Goal: Task Accomplishment & Management: Use online tool/utility

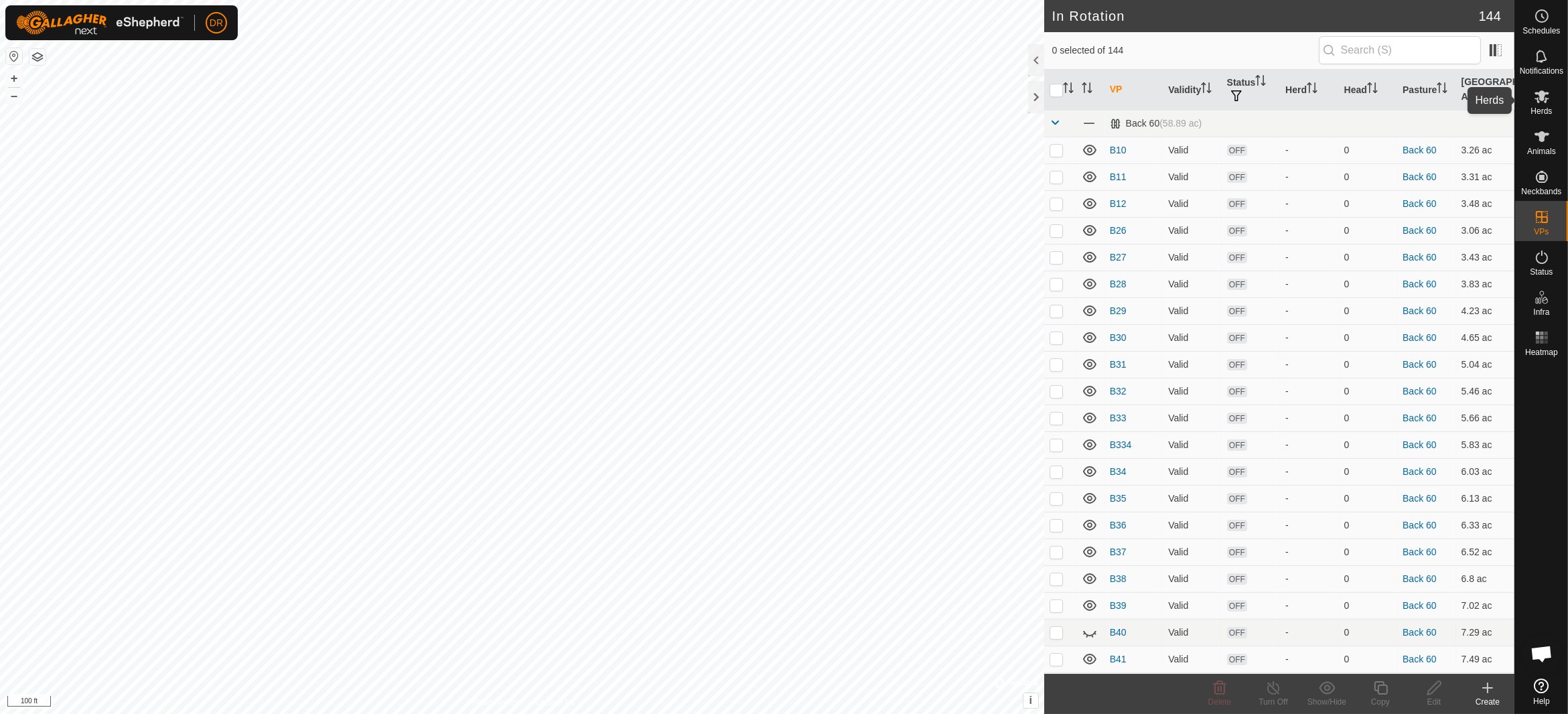
click at [1533, 107] on span "Herds" at bounding box center [1542, 111] width 21 height 8
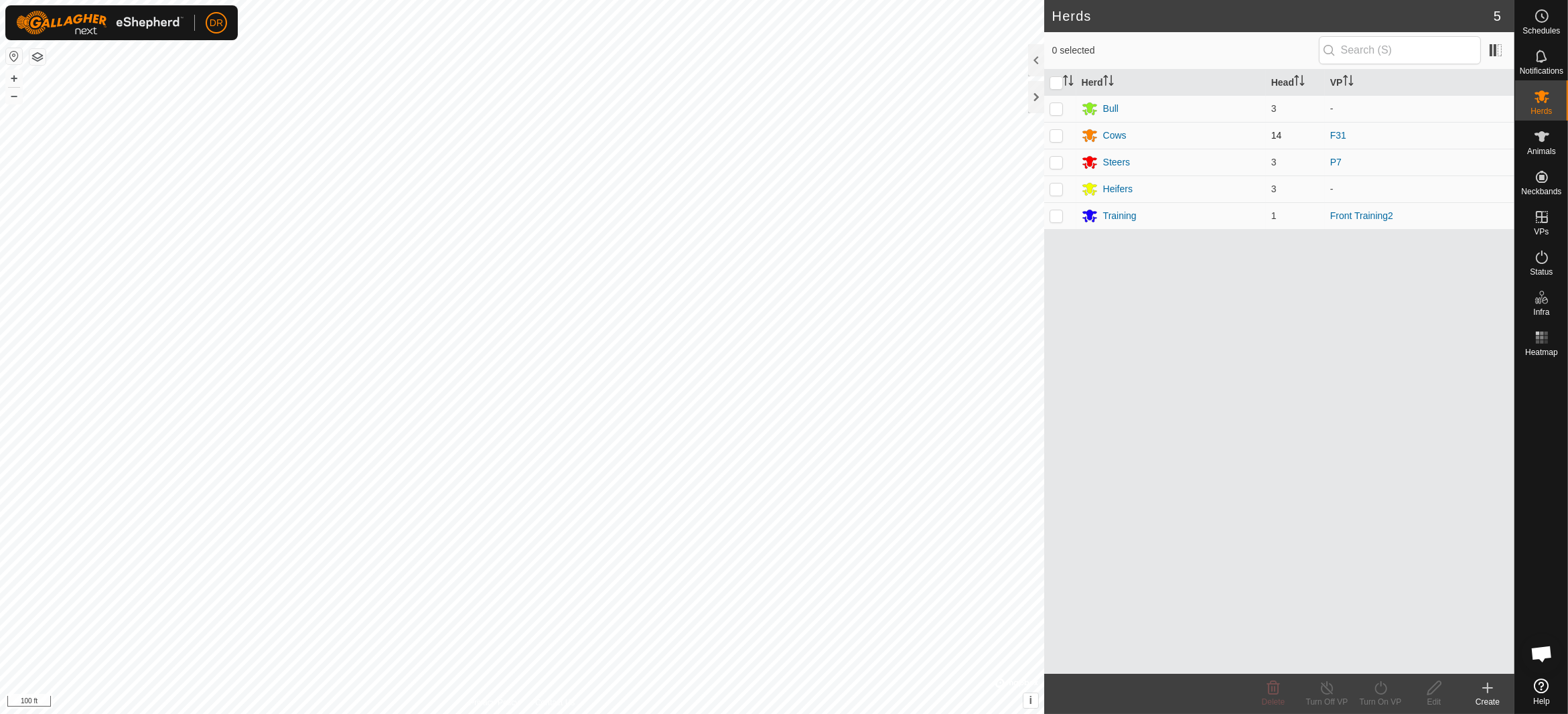
click at [1058, 134] on p-checkbox at bounding box center [1056, 135] width 14 height 11
checkbox input "true"
click at [1387, 694] on icon at bounding box center [1380, 688] width 17 height 17
click at [1369, 664] on link "Now" at bounding box center [1421, 660] width 132 height 27
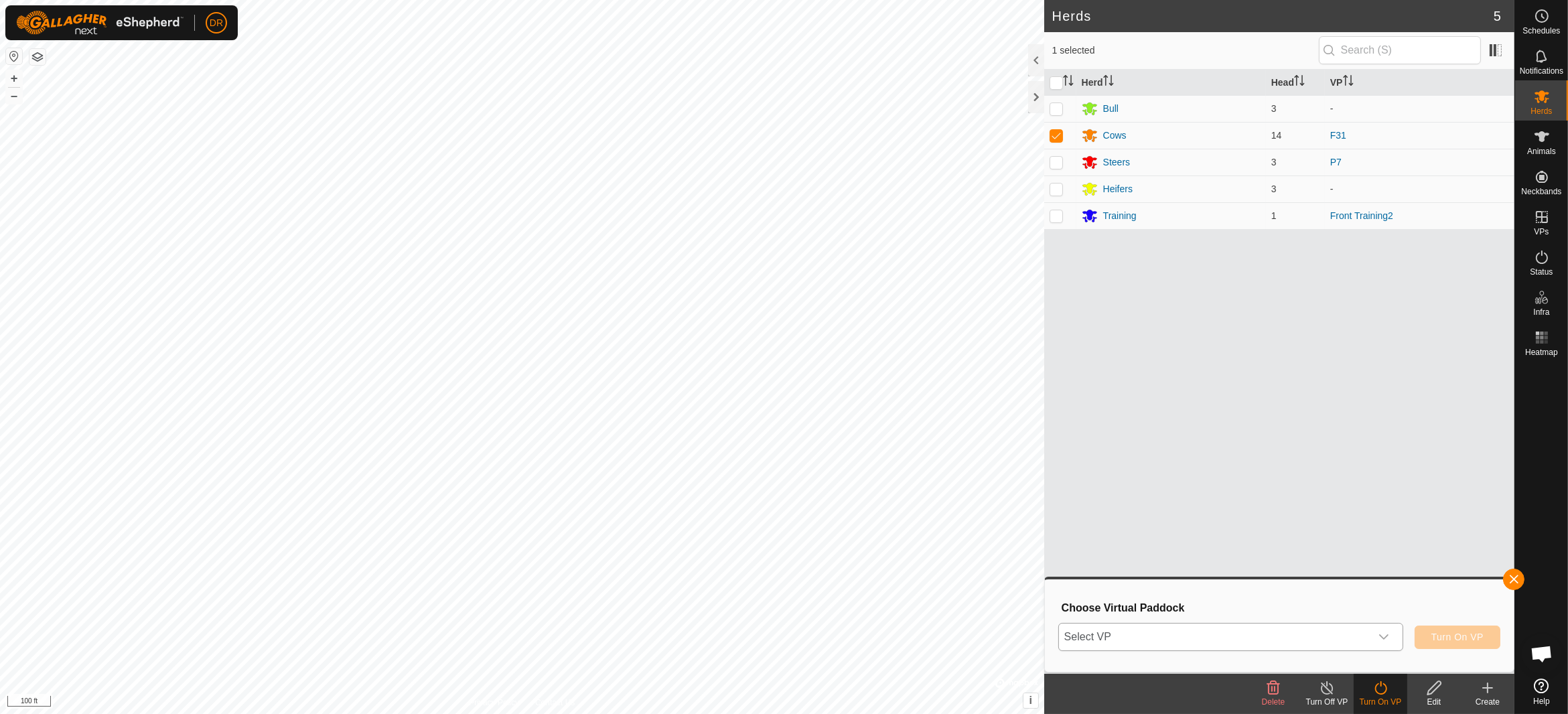
click at [1172, 638] on span "Select VP" at bounding box center [1215, 637] width 311 height 27
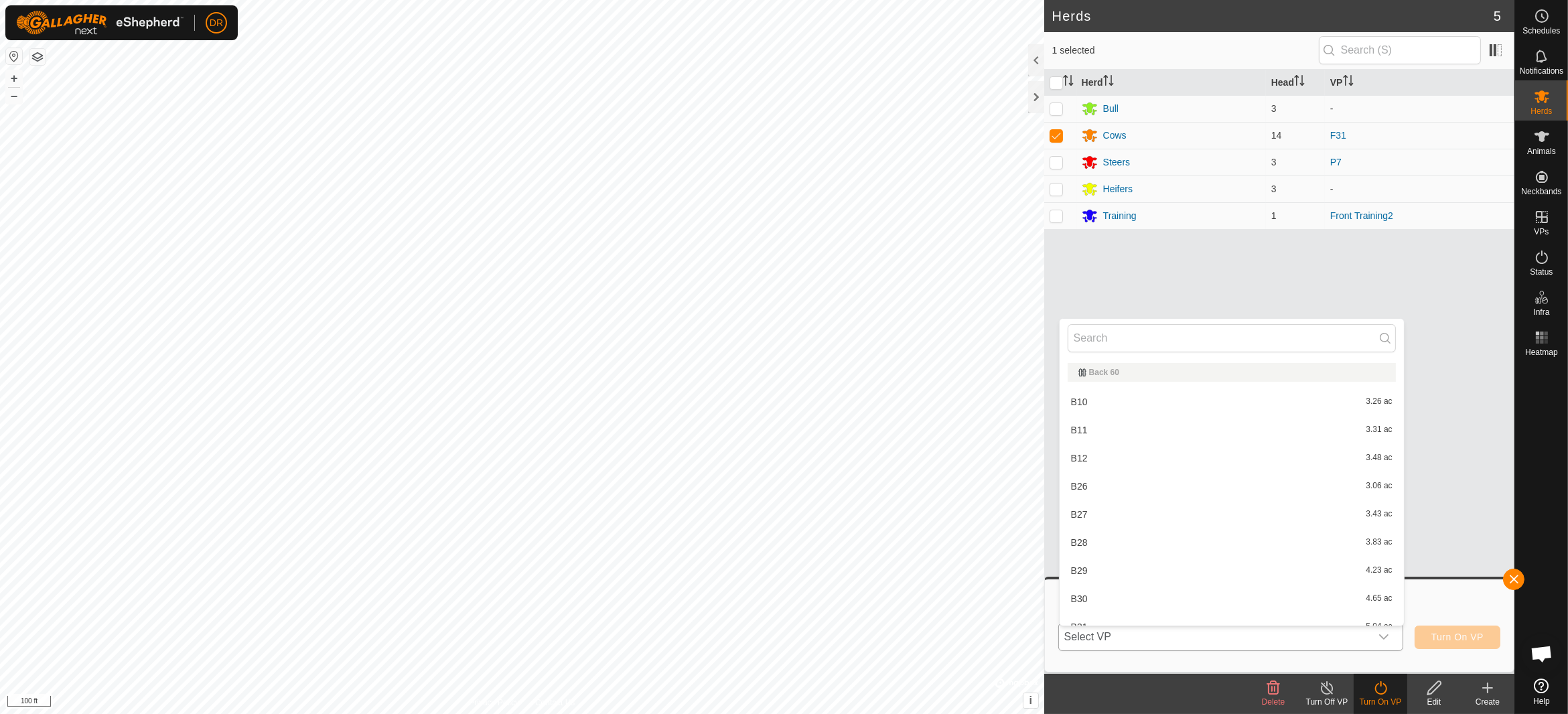
click at [1100, 367] on div "Back 60" at bounding box center [1231, 372] width 328 height 18
click at [1100, 345] on input "text" at bounding box center [1231, 338] width 328 height 28
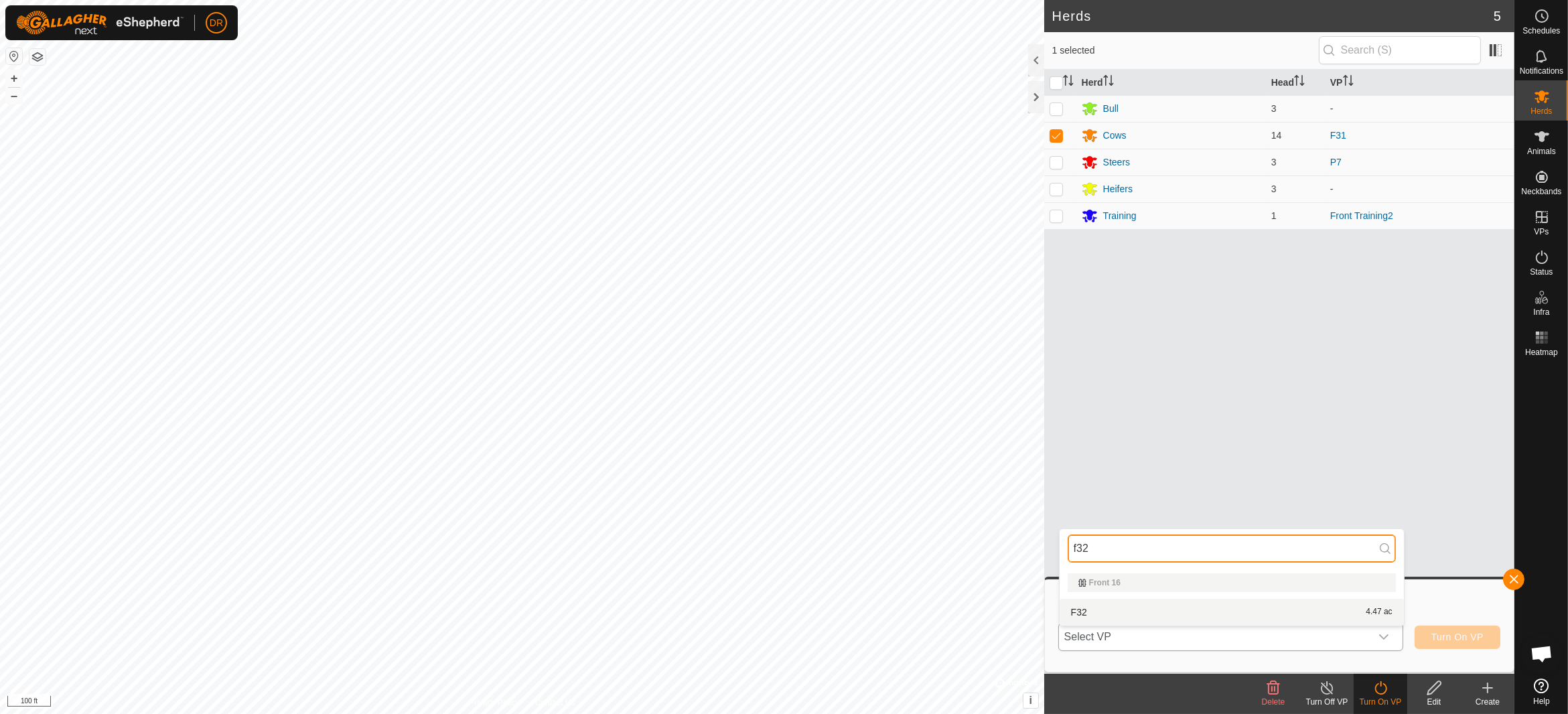
type input "f32"
click at [1084, 608] on li "F32 4.47 ac" at bounding box center [1232, 613] width 344 height 27
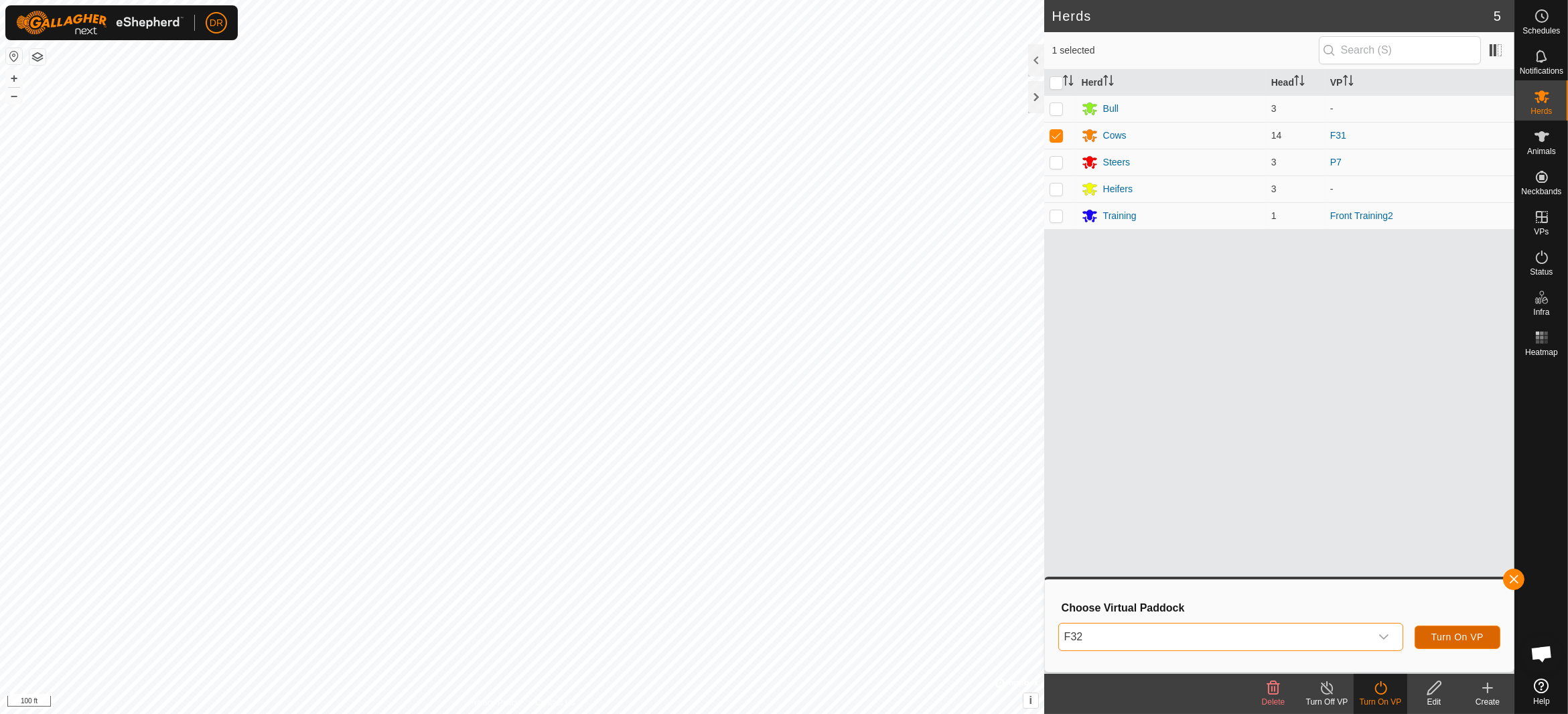
click at [1478, 638] on span "Turn On VP" at bounding box center [1458, 636] width 53 height 11
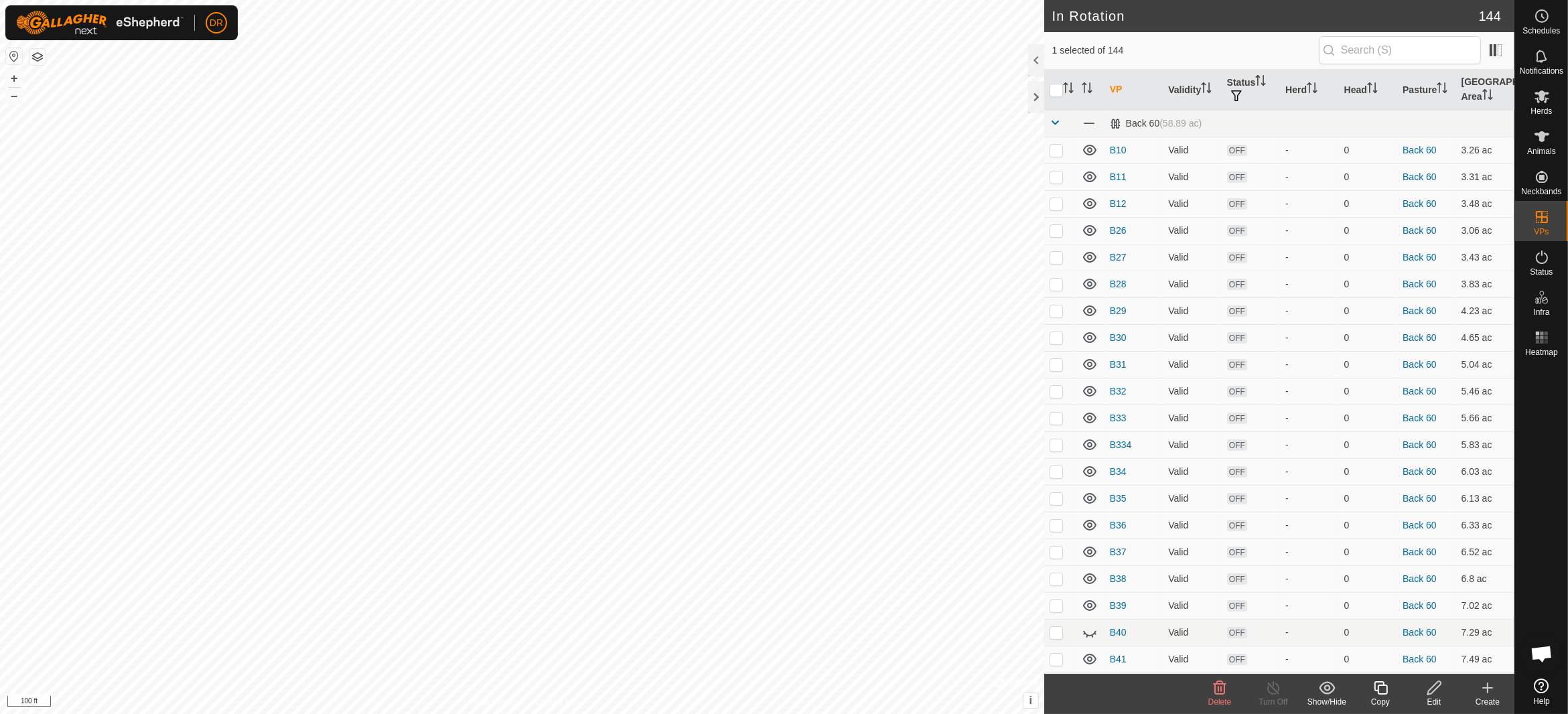
click at [1380, 699] on div "Copy" at bounding box center [1380, 702] width 53 height 12
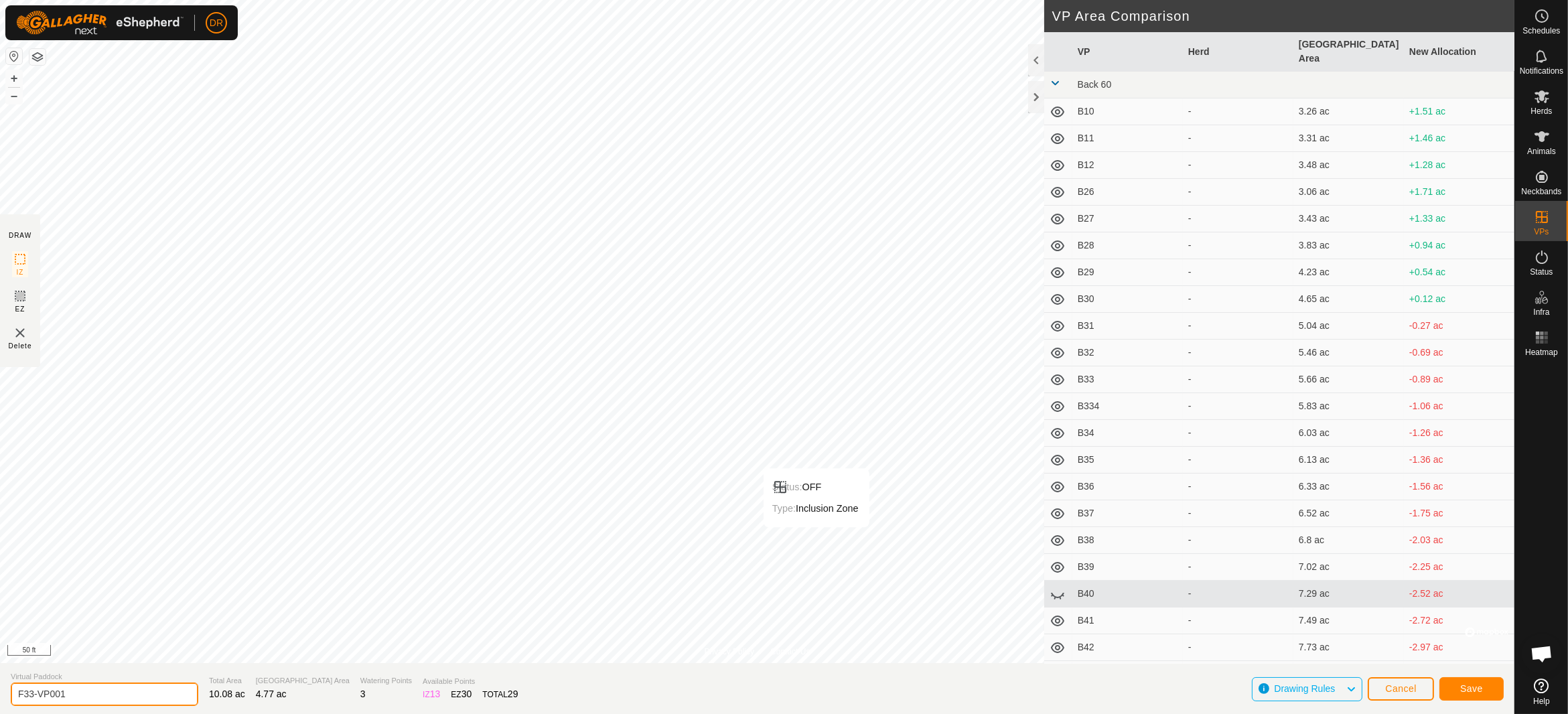
click at [111, 698] on input "F33-VP001" at bounding box center [104, 695] width 188 height 23
drag, startPoint x: 89, startPoint y: 698, endPoint x: 38, endPoint y: 703, distance: 51.2
click at [38, 703] on input "F33-VP001" at bounding box center [104, 695] width 188 height 23
type input "F33-move"
click at [1447, 684] on button "Save" at bounding box center [1472, 689] width 64 height 23
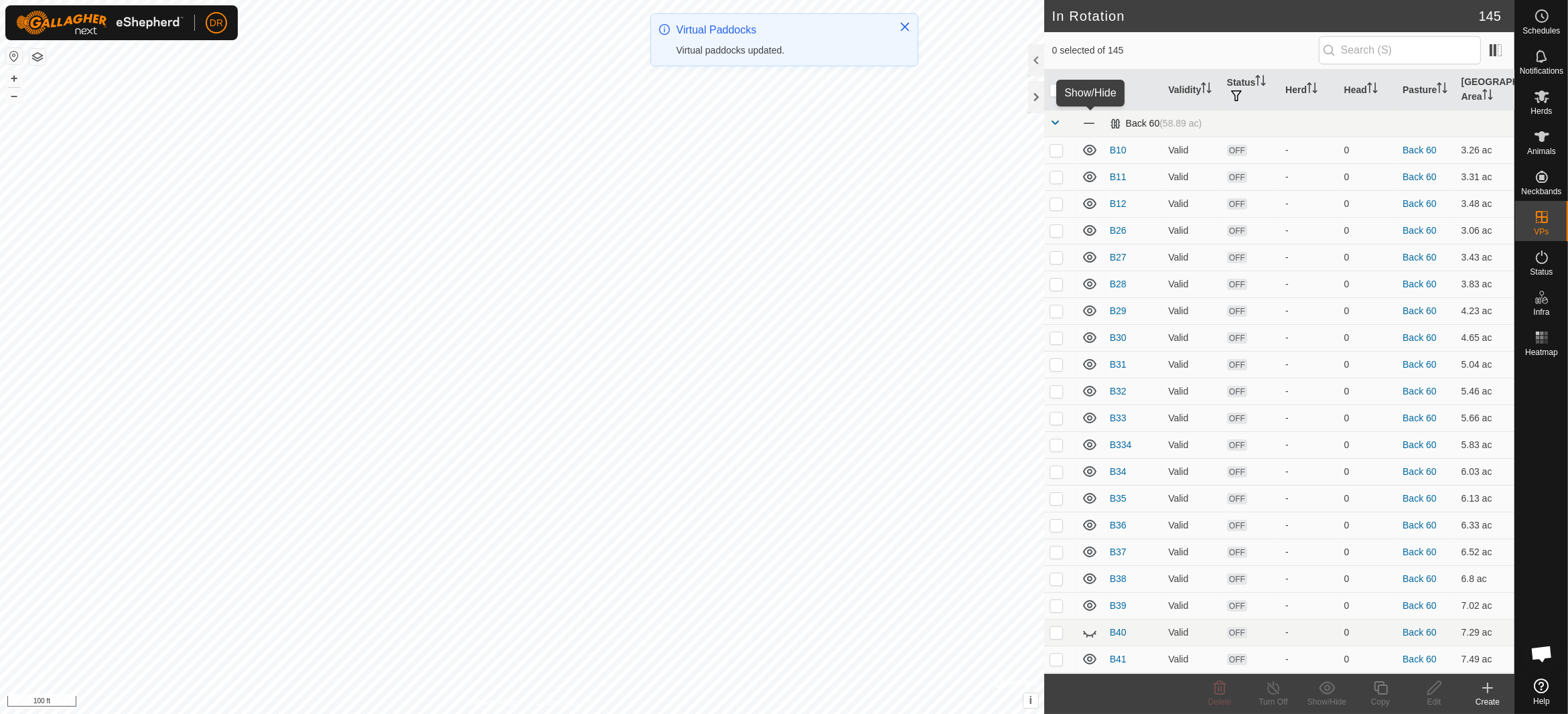
click at [1092, 124] on span at bounding box center [1088, 123] width 15 height 15
click at [1092, 123] on icon at bounding box center [1089, 123] width 17 height 17
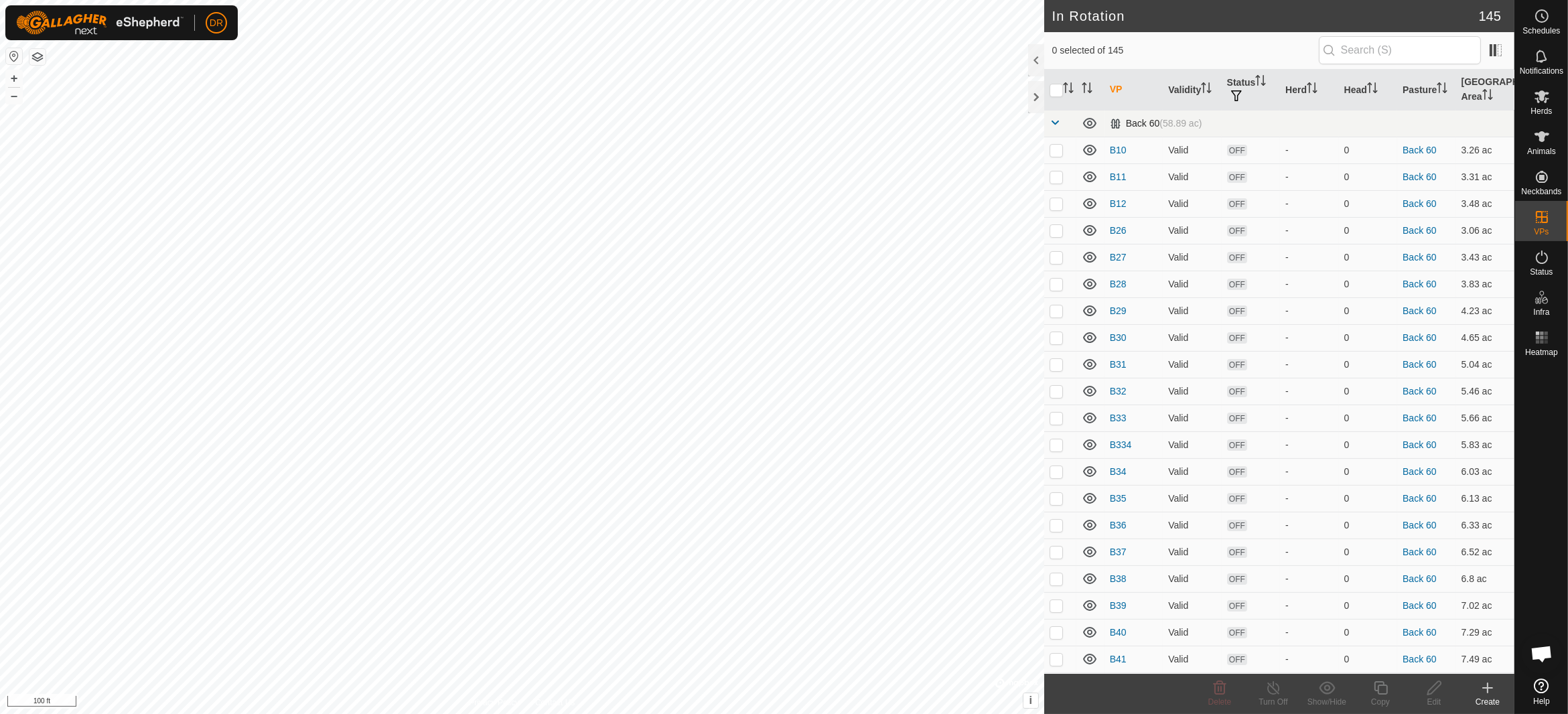
click at [1055, 122] on span at bounding box center [1054, 123] width 11 height 11
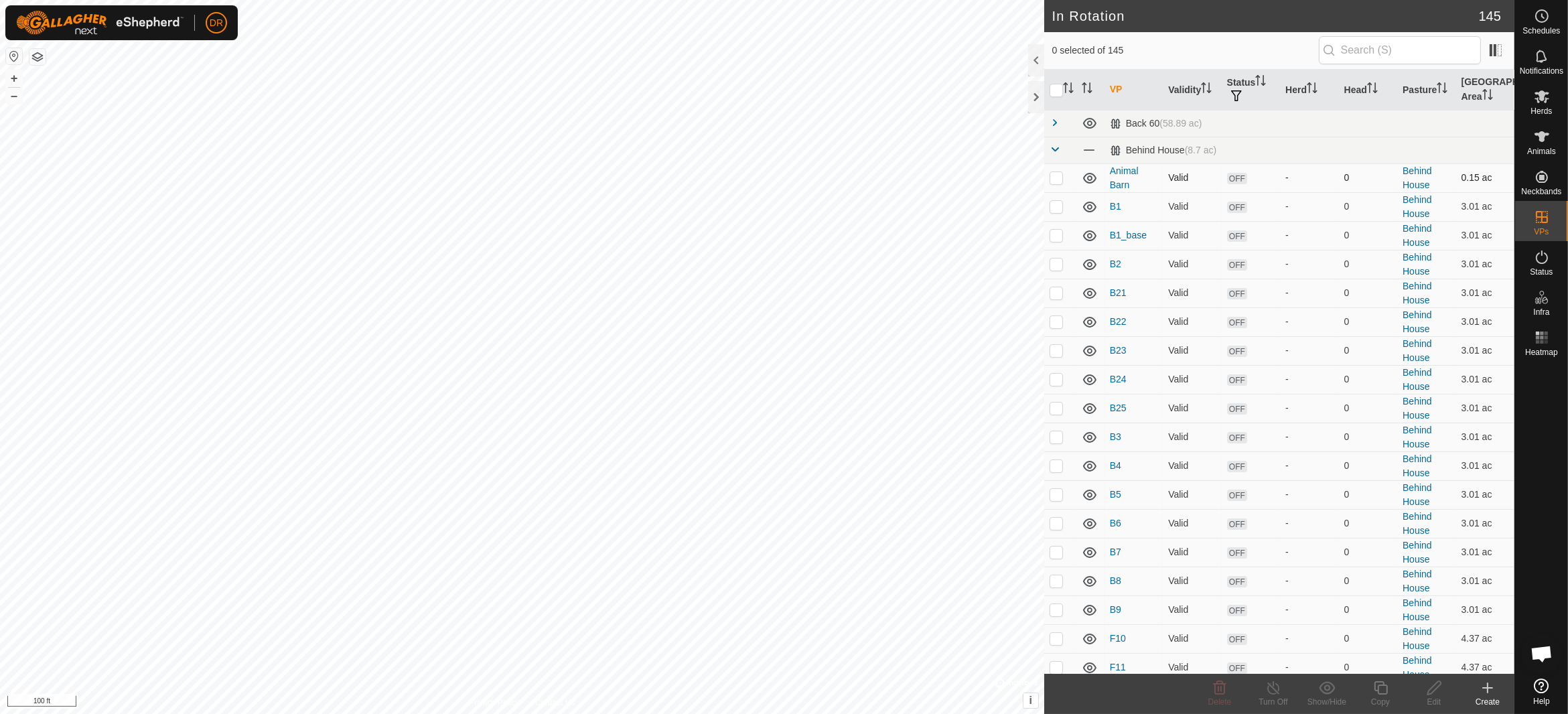
click at [1057, 176] on p-checkbox at bounding box center [1056, 177] width 14 height 11
checkbox input "true"
click at [1058, 206] on p-checkbox at bounding box center [1056, 206] width 14 height 11
checkbox input "true"
click at [1055, 238] on p-checkbox at bounding box center [1056, 234] width 14 height 11
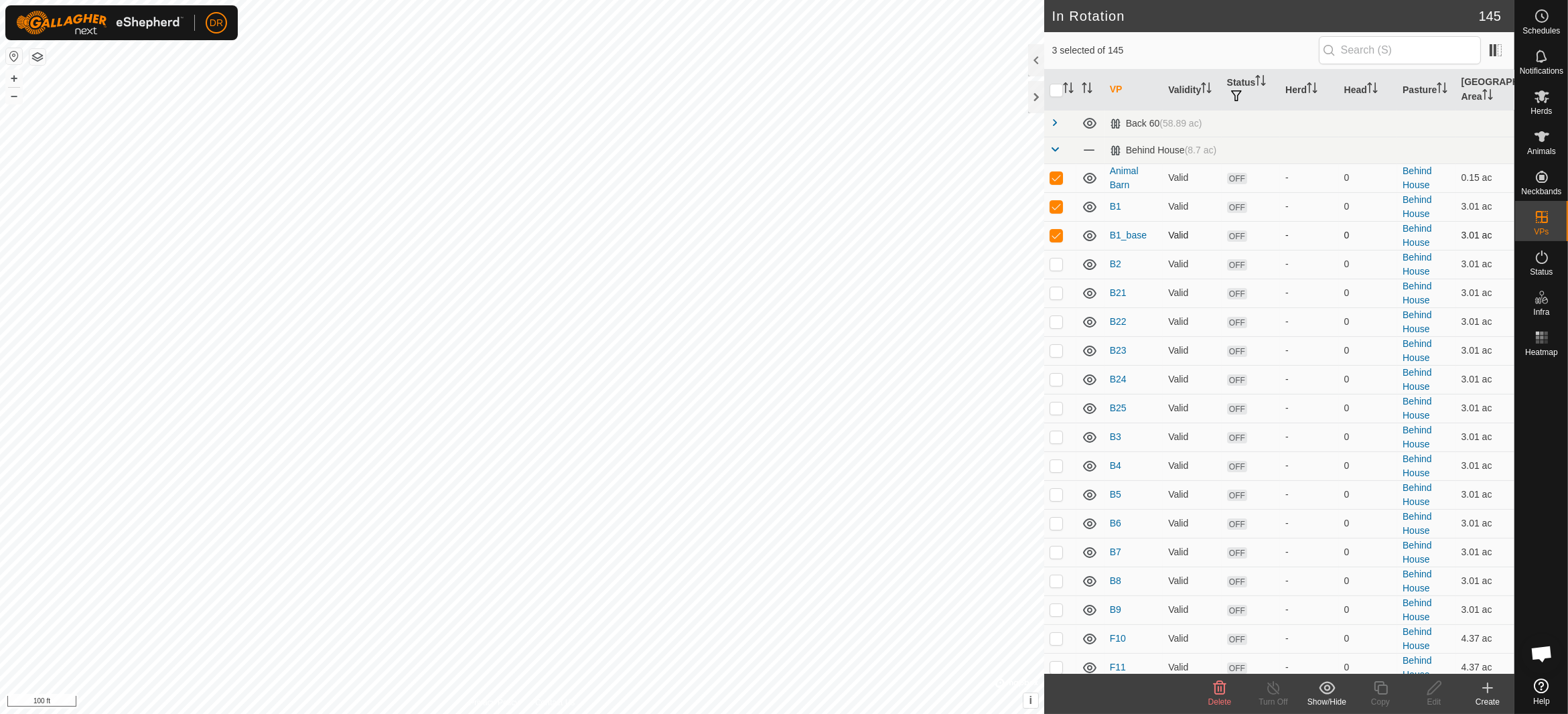
click at [1057, 233] on p-checkbox at bounding box center [1056, 234] width 14 height 11
checkbox input "false"
click at [1058, 257] on td at bounding box center [1060, 265] width 32 height 29
checkbox input "true"
click at [1060, 293] on p-checkbox at bounding box center [1056, 292] width 14 height 11
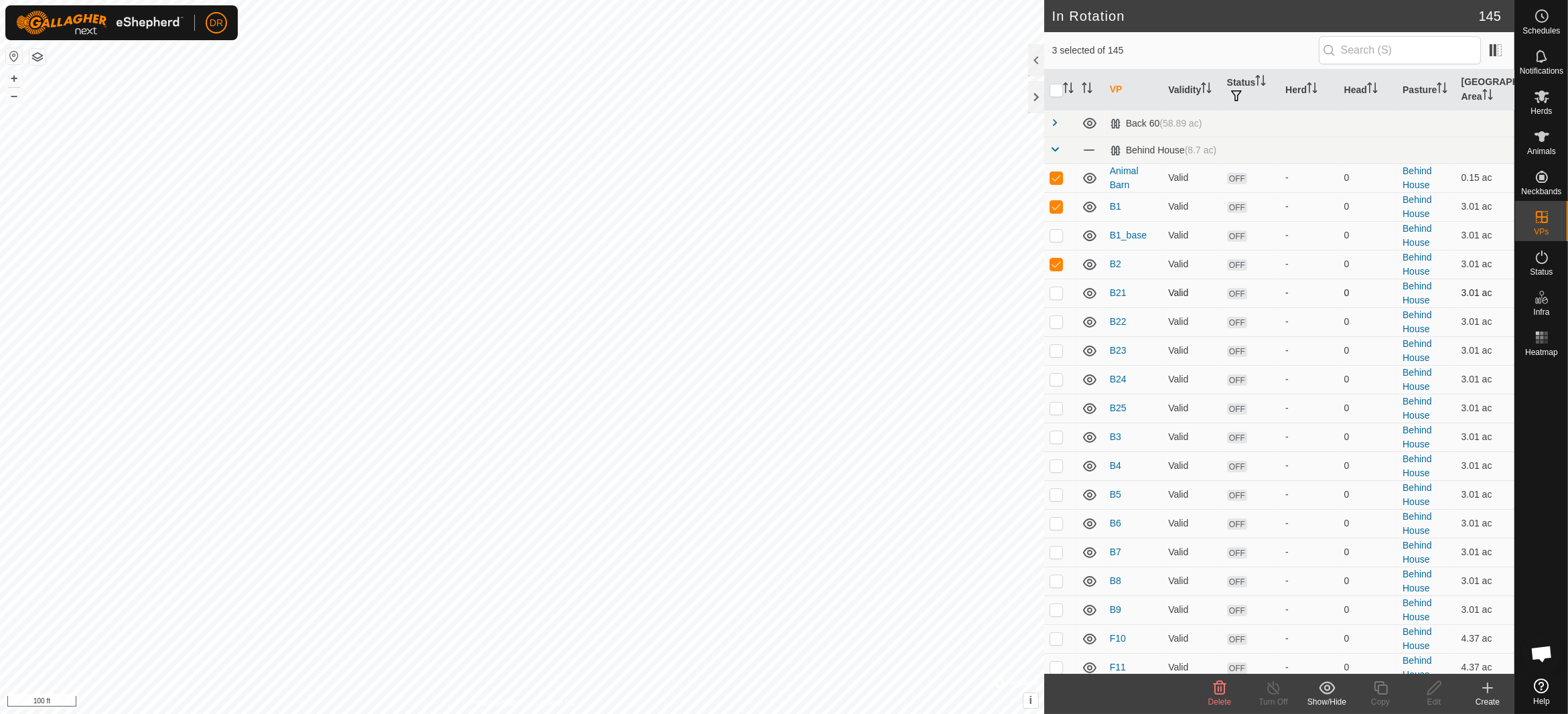
checkbox input "true"
click at [1057, 327] on td at bounding box center [1060, 322] width 32 height 29
checkbox input "true"
